Goal: Transaction & Acquisition: Obtain resource

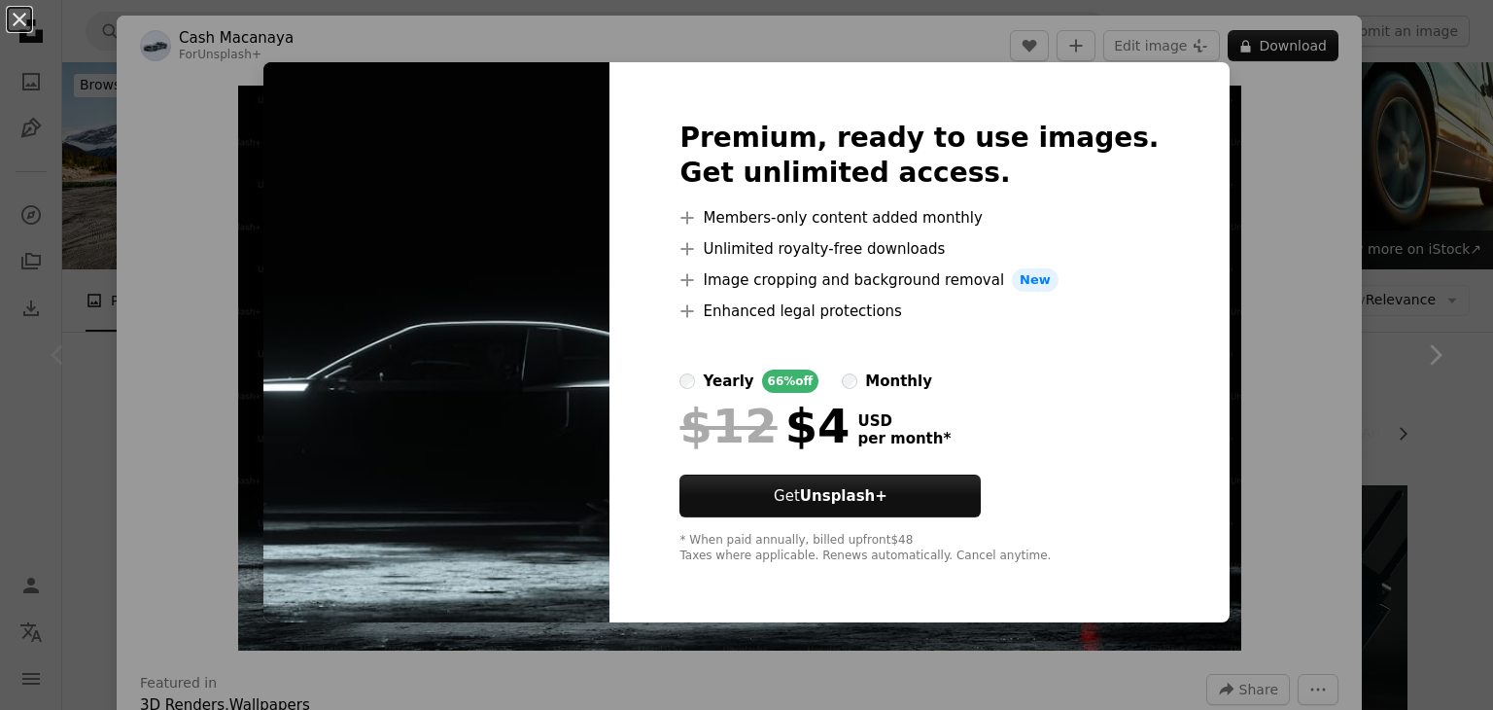
click at [1317, 204] on div "An X shape Premium, ready to use images. Get unlimited access. A plus sign Memb…" at bounding box center [746, 355] width 1493 height 710
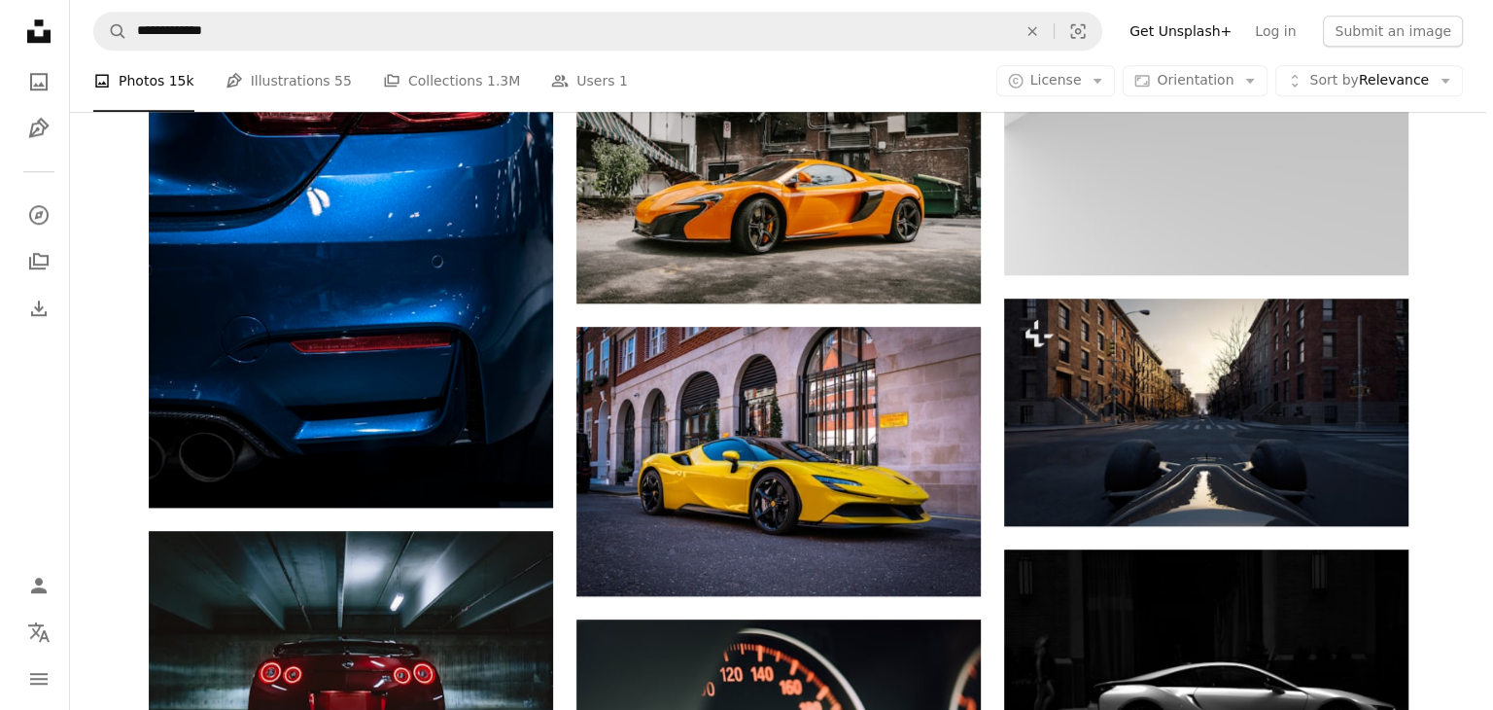
scroll to position [1665, 0]
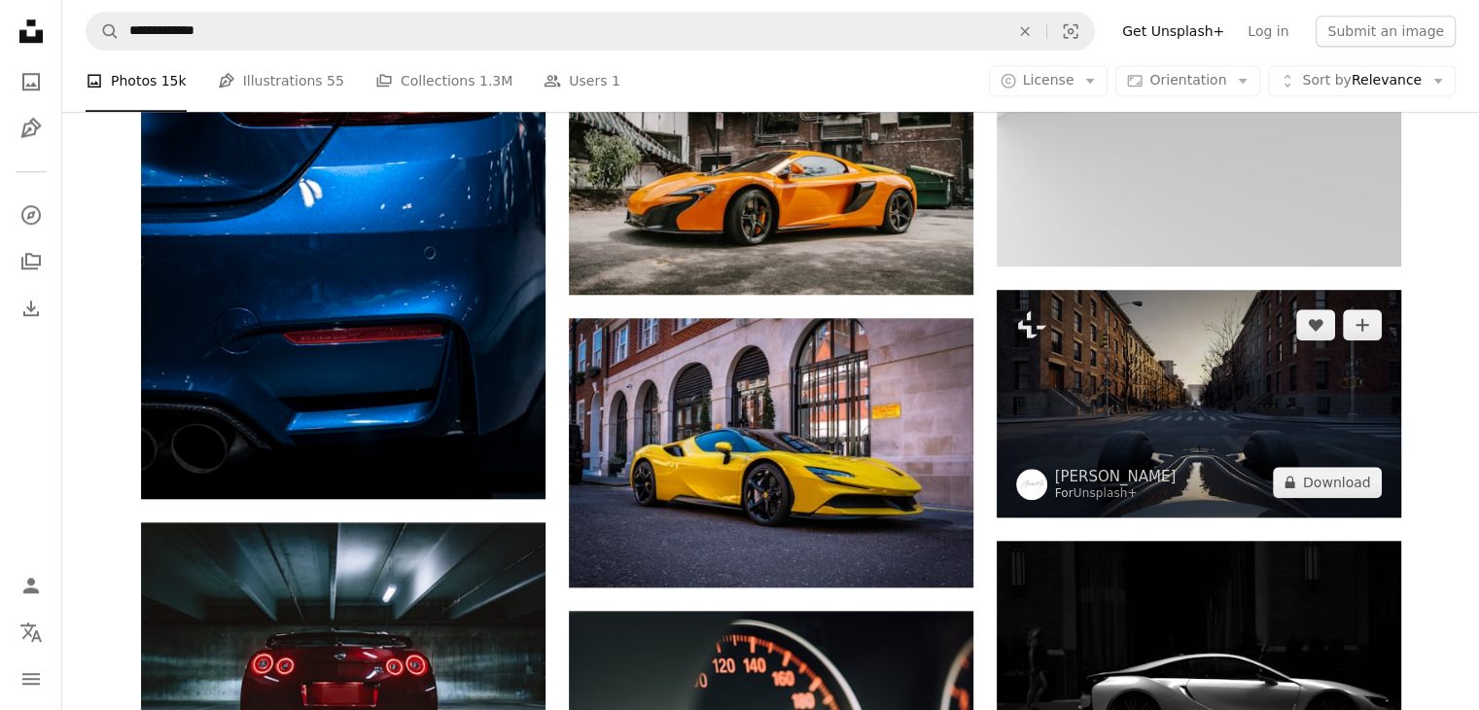
click at [1232, 426] on img at bounding box center [1198, 403] width 404 height 227
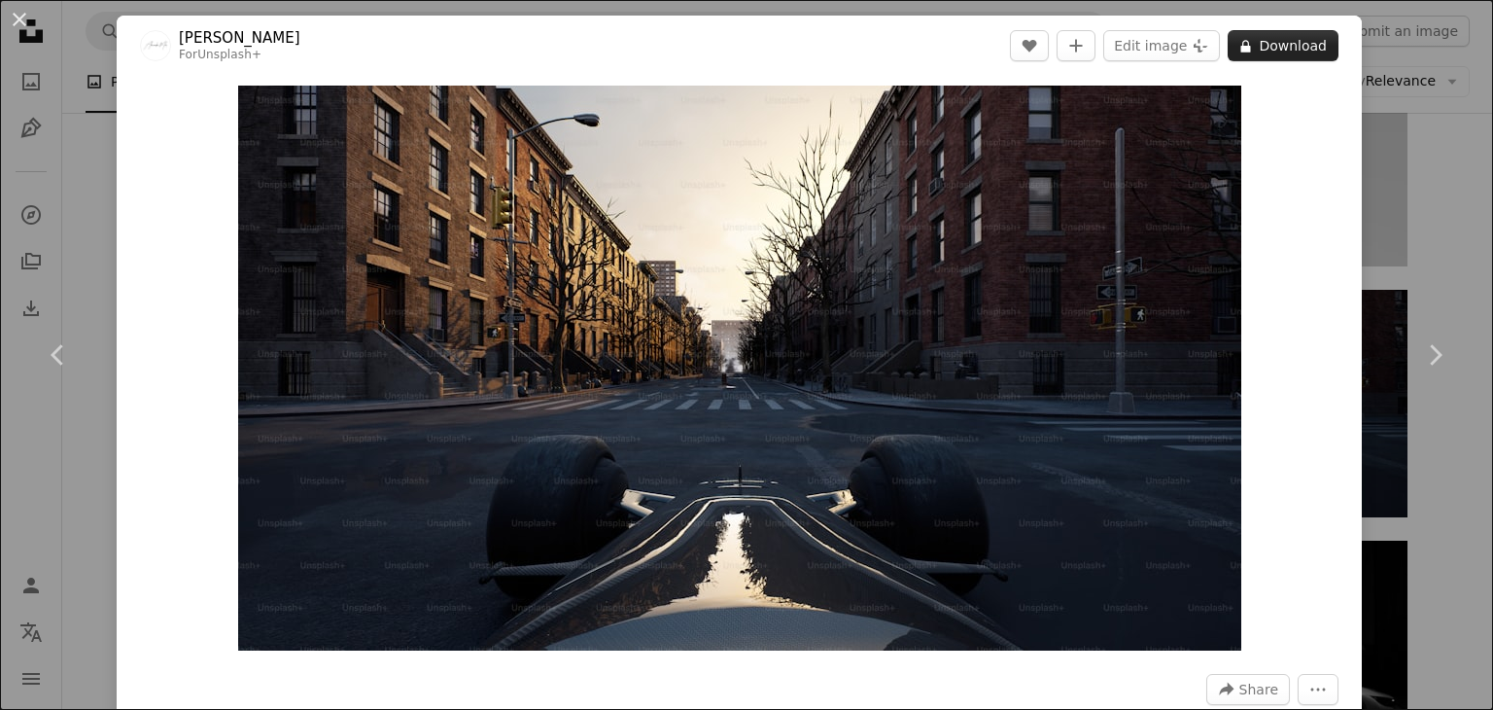
click at [1291, 43] on button "A lock Download" at bounding box center [1283, 45] width 111 height 31
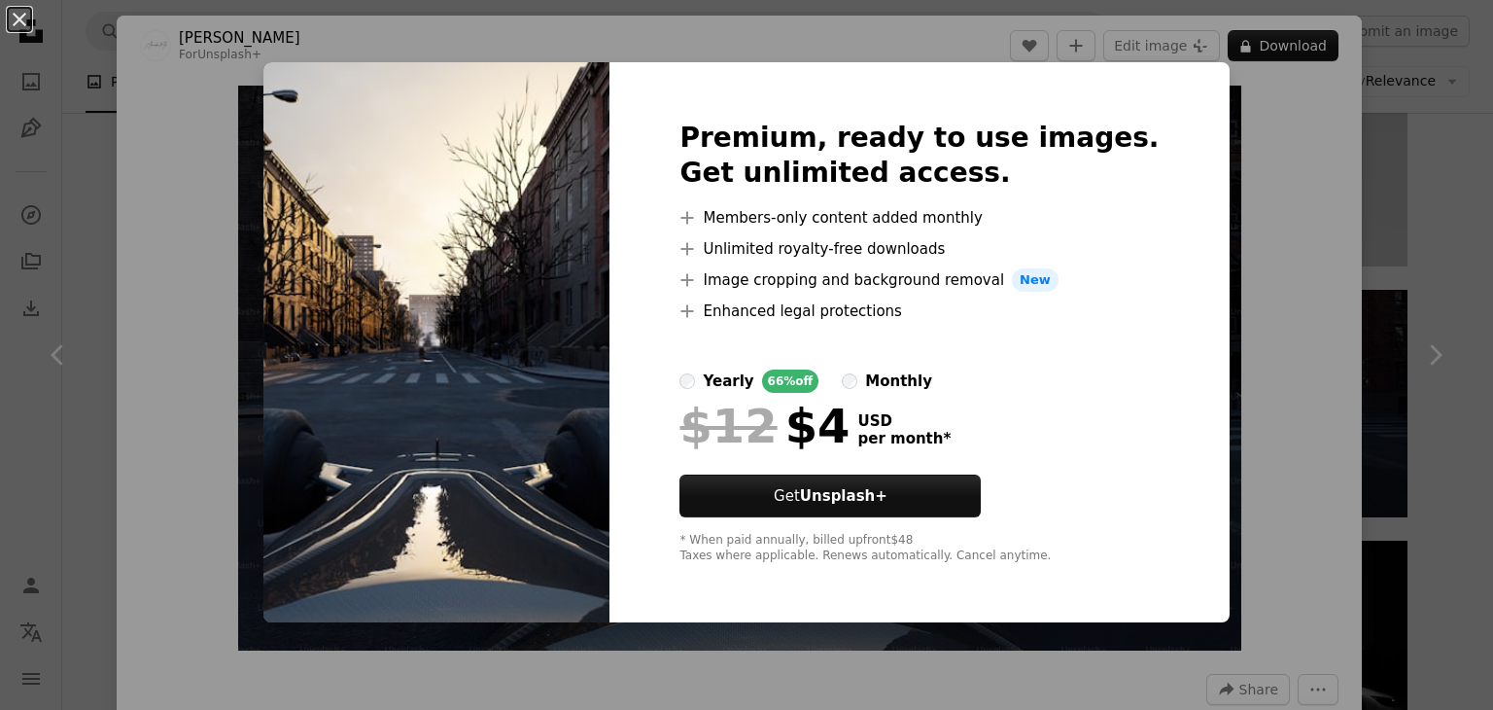
click at [150, 294] on div "An X shape Premium, ready to use images. Get unlimited access. A plus sign Memb…" at bounding box center [746, 355] width 1493 height 710
